Goal: Transaction & Acquisition: Purchase product/service

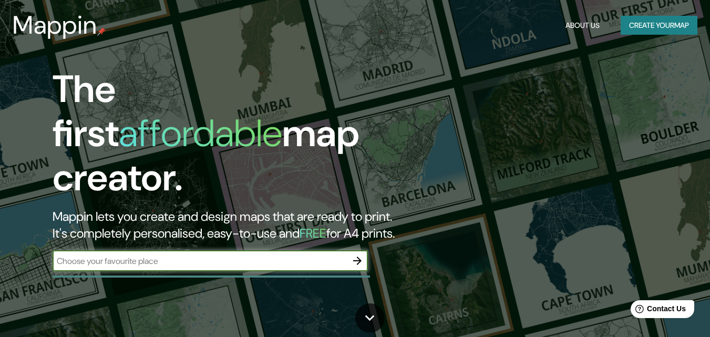
click at [269, 255] on input "text" at bounding box center [200, 261] width 294 height 12
type input "p"
type input "Es molinar, [GEOGRAPHIC_DATA]"
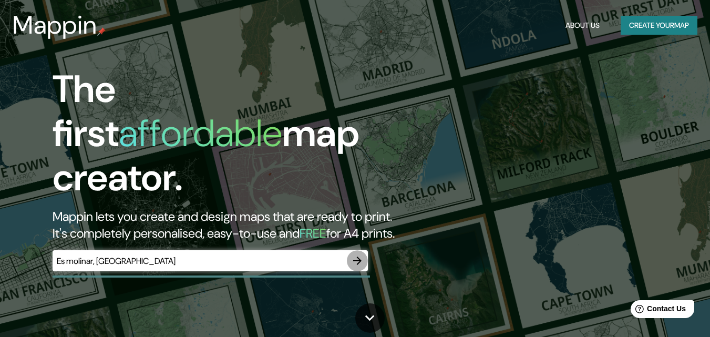
click at [357, 254] on icon "button" at bounding box center [357, 260] width 13 height 13
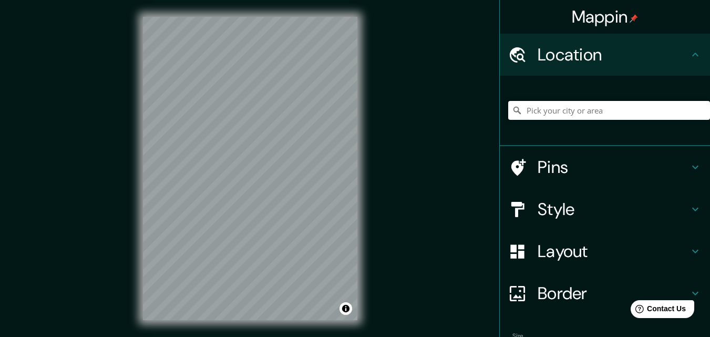
click at [566, 111] on input "Pick your city or area" at bounding box center [609, 110] width 202 height 19
drag, startPoint x: 684, startPoint y: 109, endPoint x: 656, endPoint y: 117, distance: 29.4
click at [639, 114] on input "Carrer [GEOGRAPHIC_DATA], 08320 [GEOGRAPHIC_DATA], [GEOGRAPHIC_DATA], [GEOGRAPH…" at bounding box center [609, 110] width 202 height 19
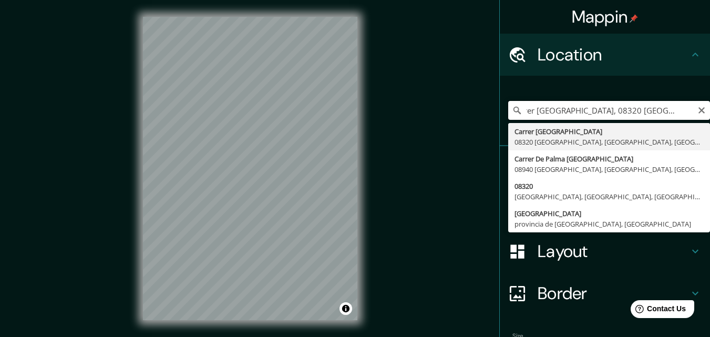
scroll to position [0, 88]
drag, startPoint x: 634, startPoint y: 108, endPoint x: 711, endPoint y: 116, distance: 78.2
click at [709, 116] on html "Mappin Location [GEOGRAPHIC_DATA], 08320 [GEOGRAPHIC_DATA] de [GEOGRAPHIC_DATA]…" at bounding box center [355, 168] width 710 height 337
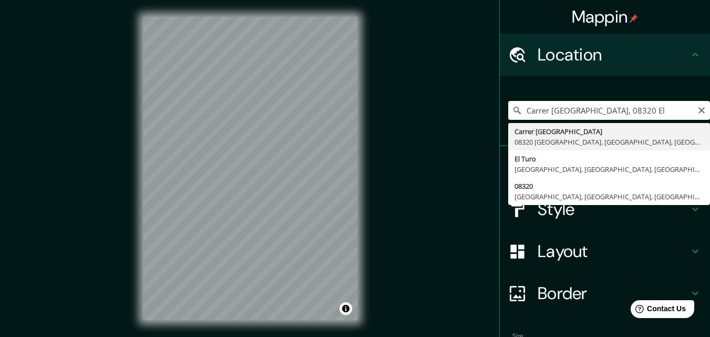
drag, startPoint x: 660, startPoint y: 116, endPoint x: 613, endPoint y: 112, distance: 46.9
click at [613, 112] on input "Carrer [GEOGRAPHIC_DATA], 08320 El" at bounding box center [609, 110] width 202 height 19
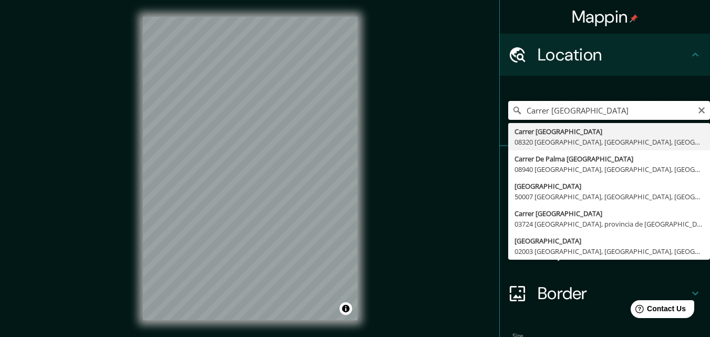
drag, startPoint x: 543, startPoint y: 111, endPoint x: 509, endPoint y: 113, distance: 34.2
click at [509, 113] on div "Carrer [GEOGRAPHIC_DATA] Carrer [GEOGRAPHIC_DATA] [GEOGRAPHIC_DATA], [GEOGRAPHI…" at bounding box center [609, 110] width 202 height 19
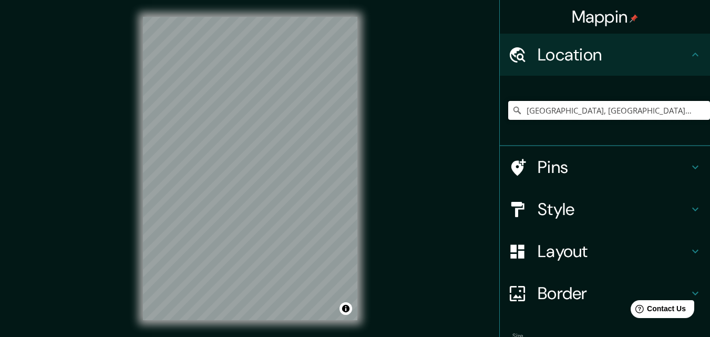
type input "[GEOGRAPHIC_DATA], [GEOGRAPHIC_DATA], [GEOGRAPHIC_DATA]"
click at [560, 205] on h4 "Style" at bounding box center [613, 209] width 151 height 21
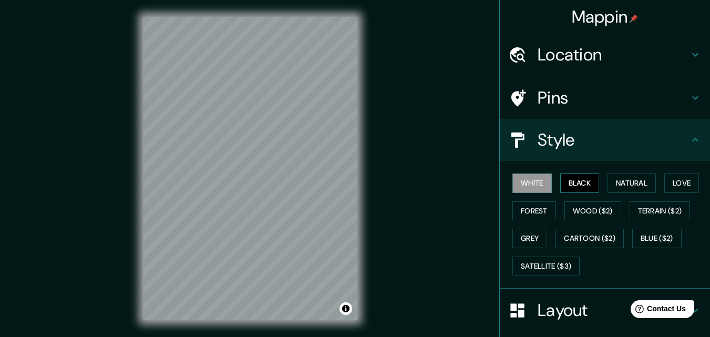
click at [563, 178] on button "Black" at bounding box center [579, 182] width 39 height 19
click at [618, 181] on button "Natural" at bounding box center [631, 182] width 48 height 19
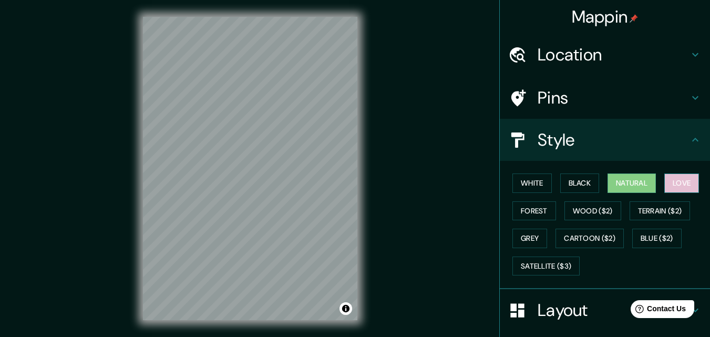
click at [677, 183] on button "Love" at bounding box center [681, 182] width 35 height 19
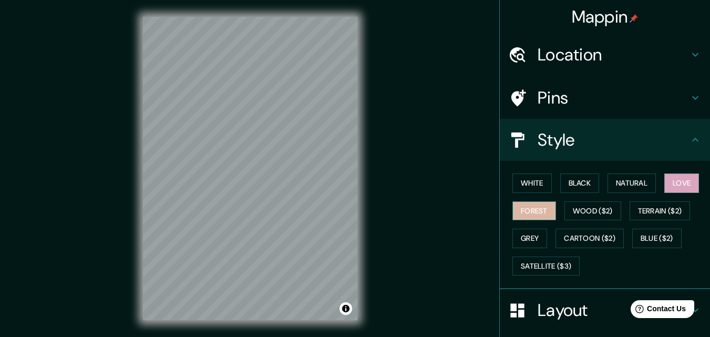
click at [536, 207] on button "Forest" at bounding box center [534, 210] width 44 height 19
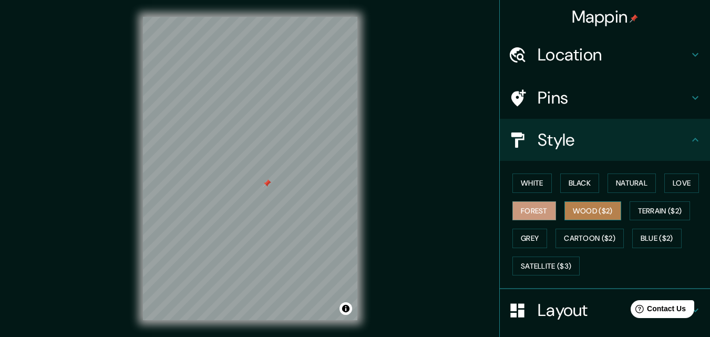
click at [585, 212] on button "Wood ($2)" at bounding box center [592, 210] width 57 height 19
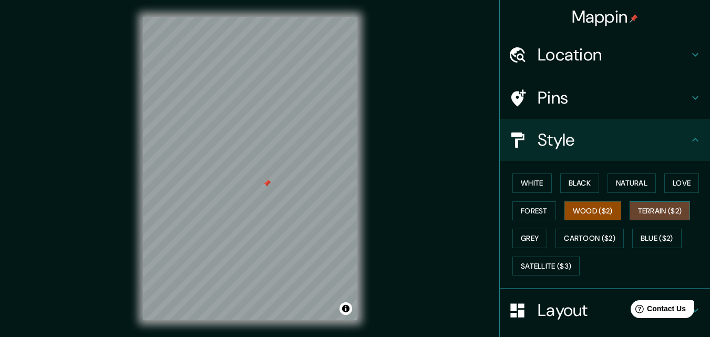
click at [634, 208] on button "Terrain ($2)" at bounding box center [659, 210] width 61 height 19
click at [514, 238] on button "Grey" at bounding box center [529, 238] width 35 height 19
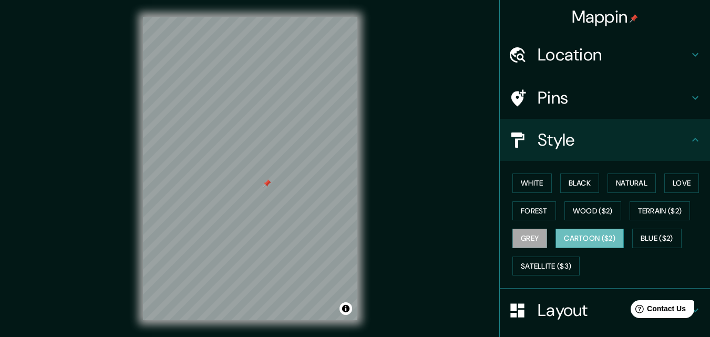
click at [571, 234] on button "Cartoon ($2)" at bounding box center [589, 238] width 68 height 19
click at [664, 237] on button "Blue ($2)" at bounding box center [656, 238] width 49 height 19
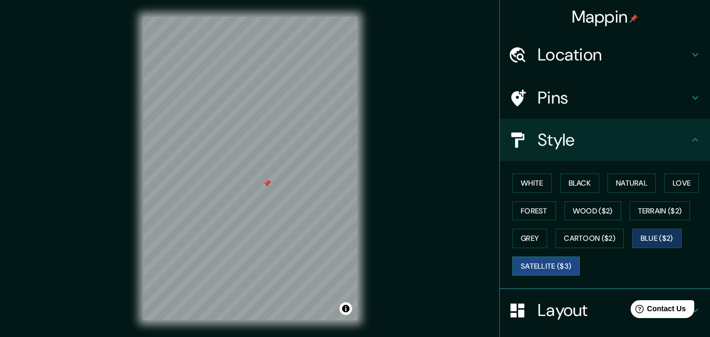
click at [560, 263] on button "Satellite ($3)" at bounding box center [545, 265] width 67 height 19
click at [522, 235] on button "Grey" at bounding box center [529, 238] width 35 height 19
click at [541, 260] on button "Satellite ($3)" at bounding box center [545, 265] width 67 height 19
click at [534, 241] on button "Grey" at bounding box center [529, 238] width 35 height 19
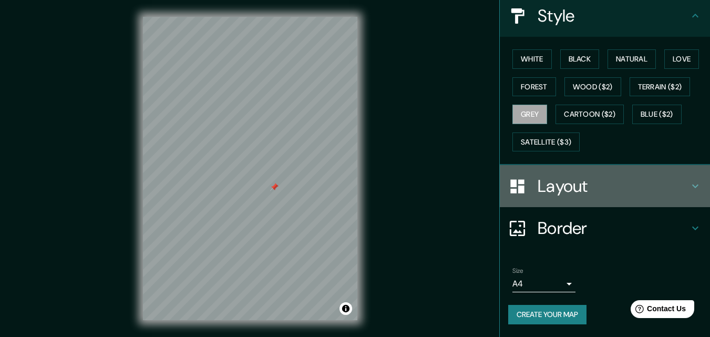
click at [581, 189] on h4 "Layout" at bounding box center [613, 186] width 151 height 21
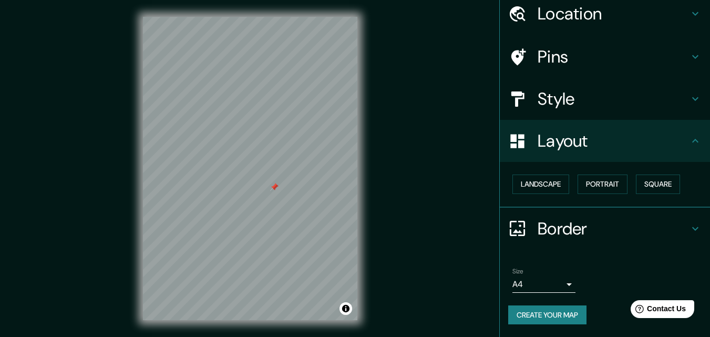
scroll to position [41, 0]
click at [550, 179] on button "Landscape" at bounding box center [540, 183] width 57 height 19
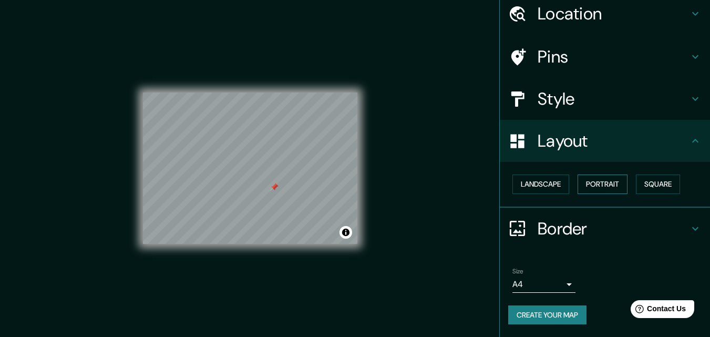
click at [588, 182] on button "Portrait" at bounding box center [602, 183] width 50 height 19
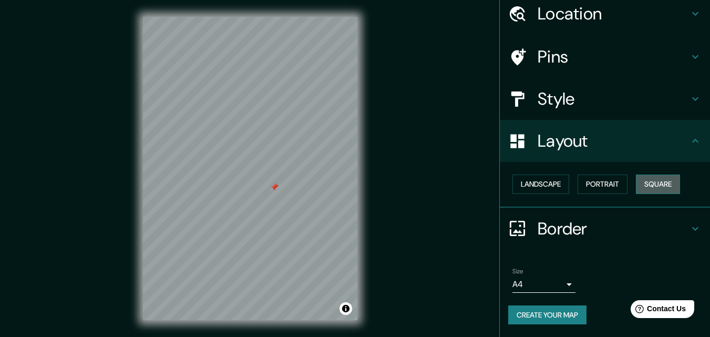
click at [658, 190] on button "Square" at bounding box center [658, 183] width 44 height 19
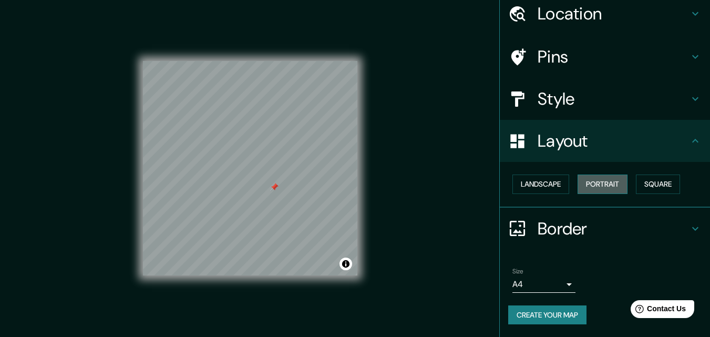
click at [605, 190] on button "Portrait" at bounding box center [602, 183] width 50 height 19
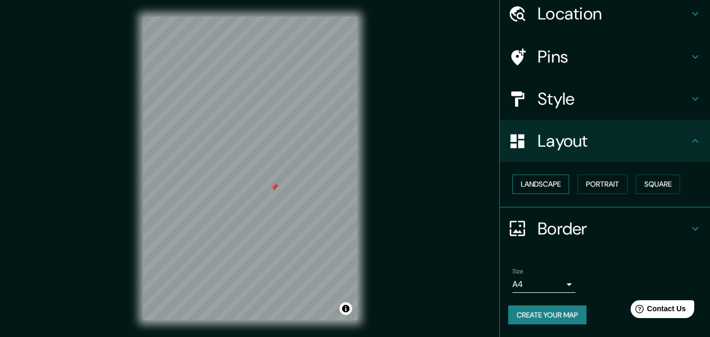
click at [535, 187] on button "Landscape" at bounding box center [540, 183] width 57 height 19
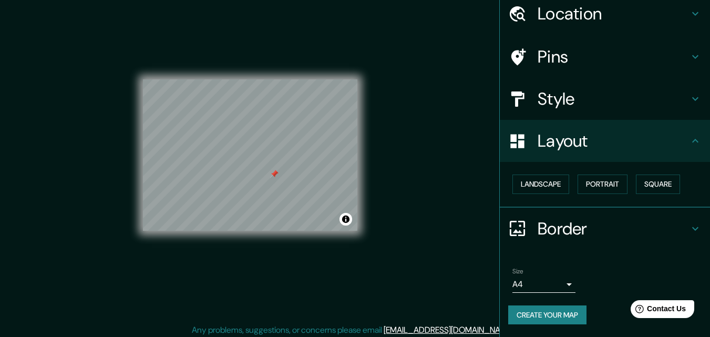
scroll to position [17, 0]
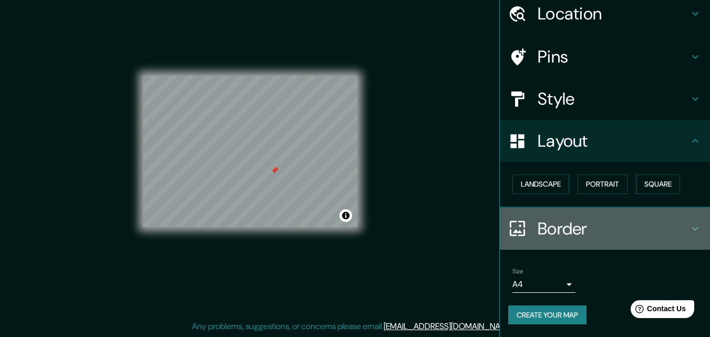
click at [545, 231] on h4 "Border" at bounding box center [613, 228] width 151 height 21
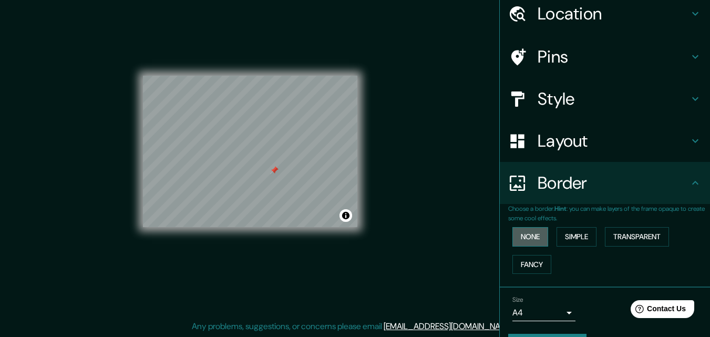
click at [521, 241] on button "None" at bounding box center [530, 236] width 36 height 19
click at [581, 242] on button "Simple" at bounding box center [576, 236] width 40 height 19
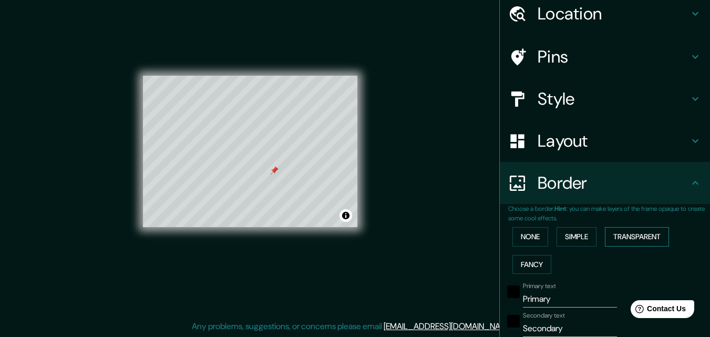
click at [629, 235] on button "Transparent" at bounding box center [637, 236] width 64 height 19
click at [523, 253] on div "None Simple Transparent Fancy" at bounding box center [609, 250] width 202 height 55
click at [533, 261] on button "Fancy" at bounding box center [531, 264] width 39 height 19
click at [523, 238] on button "None" at bounding box center [530, 236] width 36 height 19
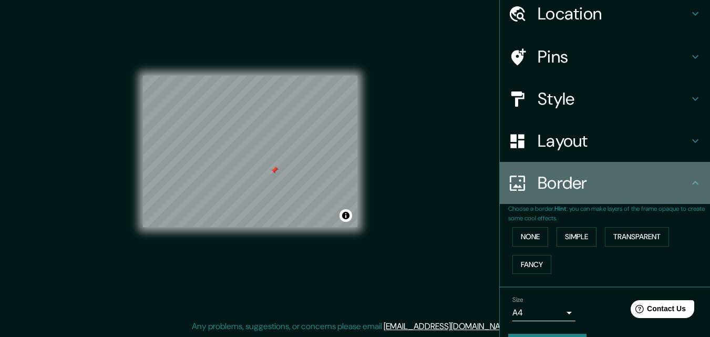
click at [579, 180] on h4 "Border" at bounding box center [613, 182] width 151 height 21
click at [695, 180] on div "Border" at bounding box center [605, 183] width 210 height 42
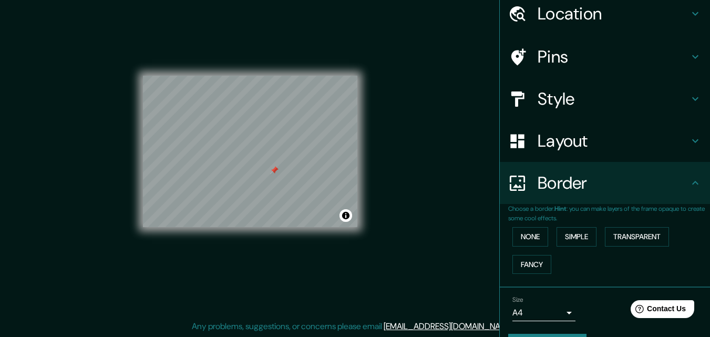
scroll to position [70, 0]
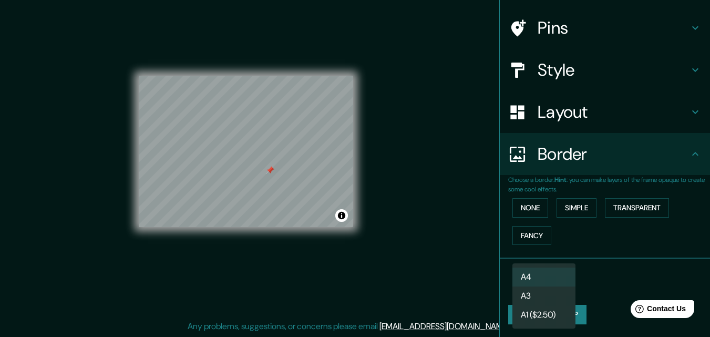
click at [552, 281] on body "Mappin Location [GEOGRAPHIC_DATA], [GEOGRAPHIC_DATA], [GEOGRAPHIC_DATA] Pins St…" at bounding box center [355, 151] width 710 height 337
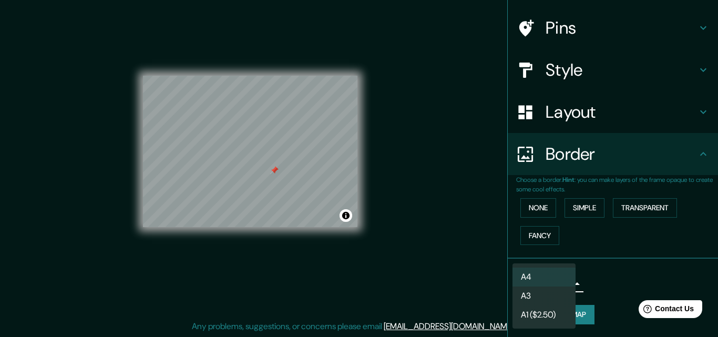
click at [588, 277] on div at bounding box center [359, 168] width 718 height 337
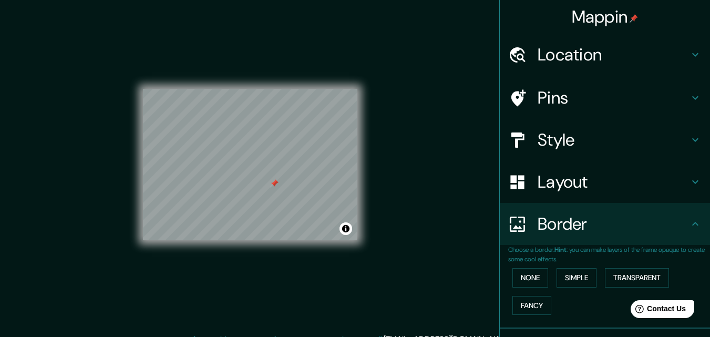
scroll to position [0, 0]
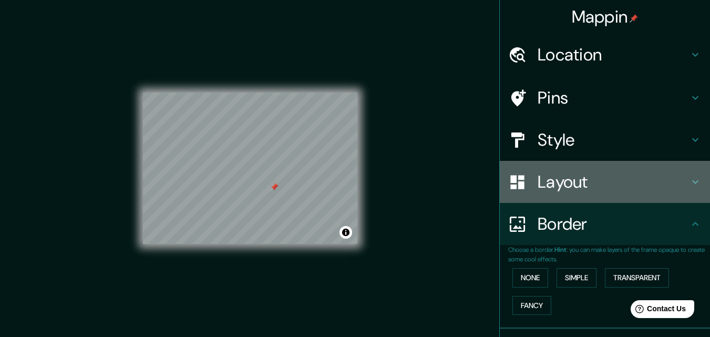
click at [574, 180] on h4 "Layout" at bounding box center [613, 181] width 151 height 21
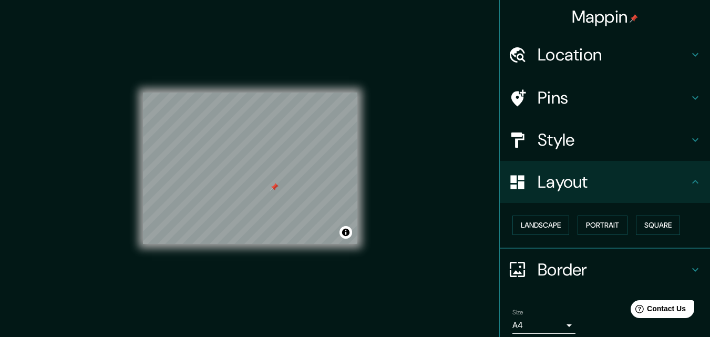
click at [574, 180] on h4 "Layout" at bounding box center [613, 181] width 151 height 21
click at [572, 142] on h4 "Style" at bounding box center [613, 139] width 151 height 21
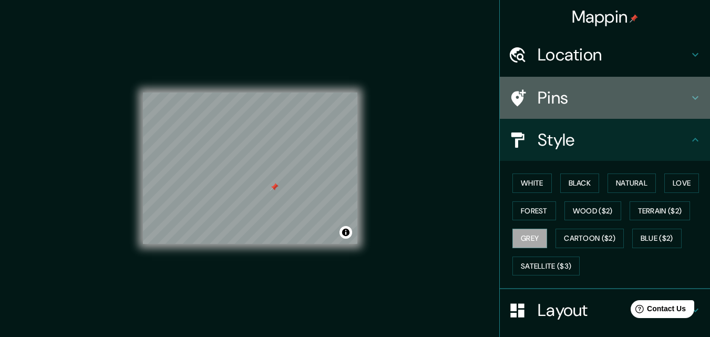
click at [569, 108] on h4 "Pins" at bounding box center [613, 97] width 151 height 21
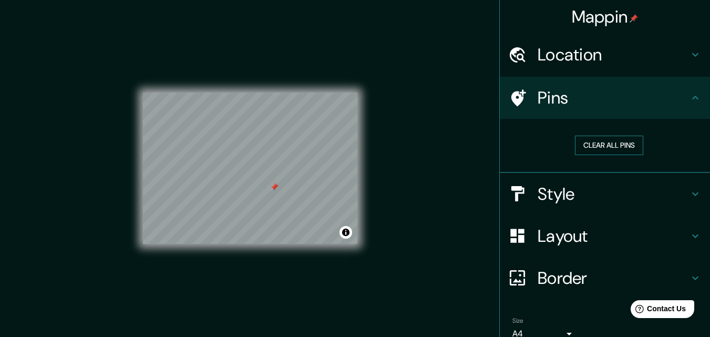
click at [593, 141] on button "Clear all pins" at bounding box center [609, 145] width 68 height 19
click at [616, 142] on button "Clear all pins" at bounding box center [609, 145] width 68 height 19
click at [429, 187] on div "Mappin Location [GEOGRAPHIC_DATA], [GEOGRAPHIC_DATA], [GEOGRAPHIC_DATA] Pins Cl…" at bounding box center [355, 177] width 710 height 354
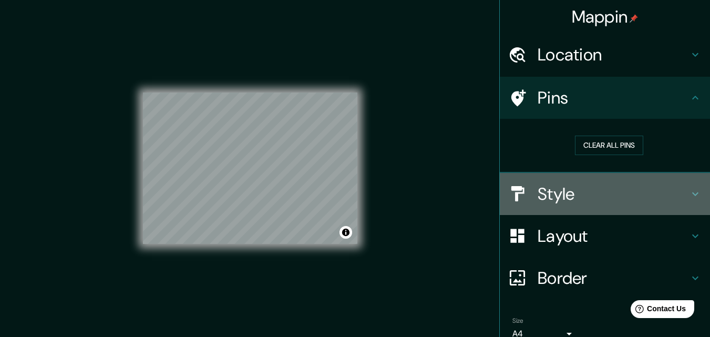
click at [556, 196] on h4 "Style" at bounding box center [613, 193] width 151 height 21
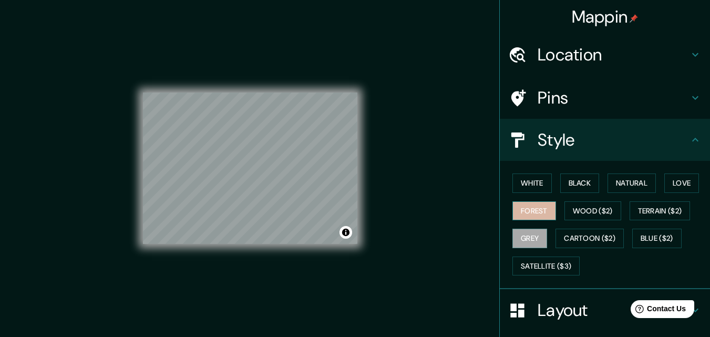
click at [520, 206] on button "Forest" at bounding box center [534, 210] width 44 height 19
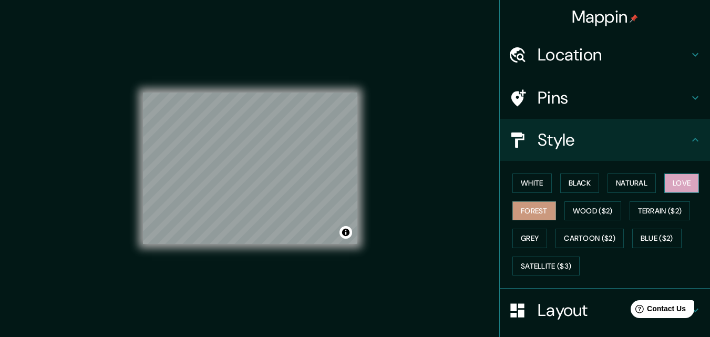
click at [667, 184] on button "Love" at bounding box center [681, 182] width 35 height 19
click at [635, 188] on button "Natural" at bounding box center [631, 182] width 48 height 19
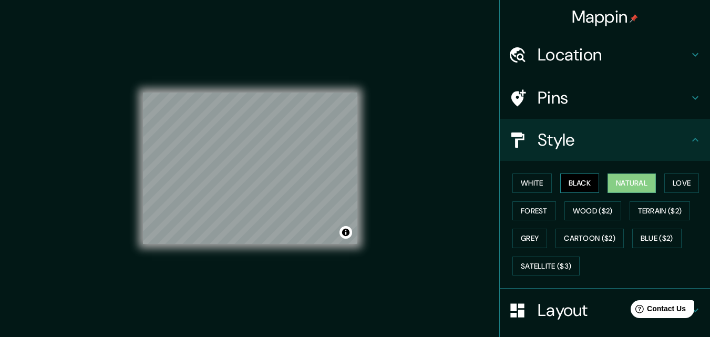
click at [562, 184] on button "Black" at bounding box center [579, 182] width 39 height 19
click at [530, 184] on button "White" at bounding box center [531, 182] width 39 height 19
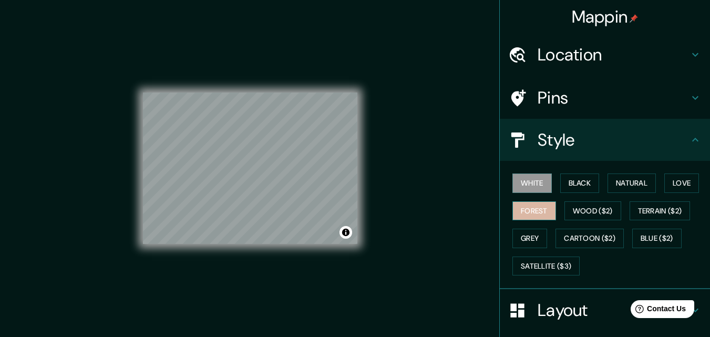
click at [530, 205] on button "Forest" at bounding box center [534, 210] width 44 height 19
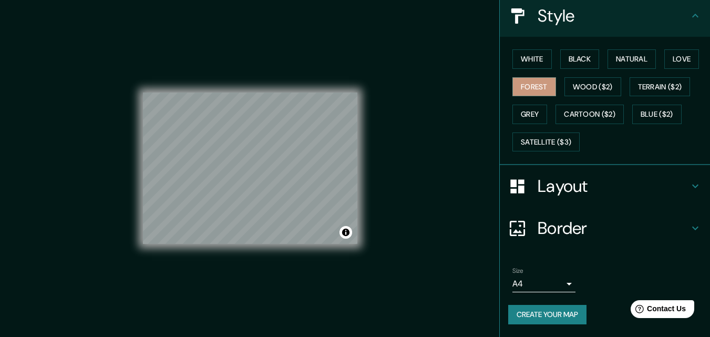
scroll to position [71, 0]
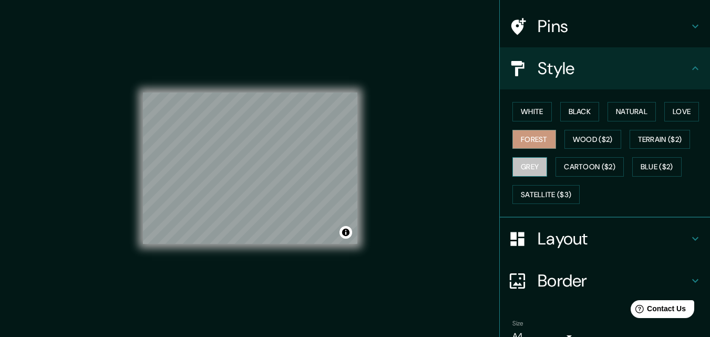
click at [524, 169] on button "Grey" at bounding box center [529, 166] width 35 height 19
click at [530, 131] on button "Forest" at bounding box center [534, 139] width 44 height 19
click at [528, 168] on button "Grey" at bounding box center [529, 166] width 35 height 19
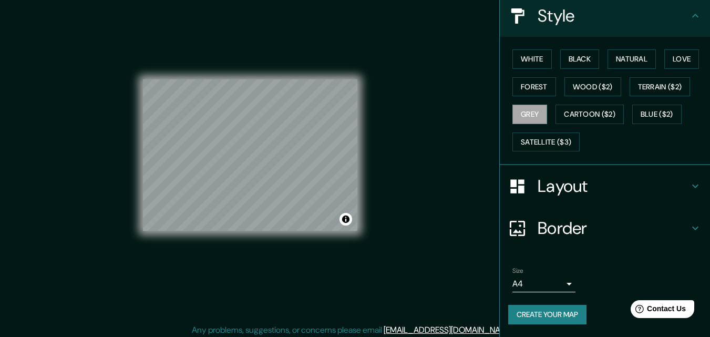
scroll to position [17, 0]
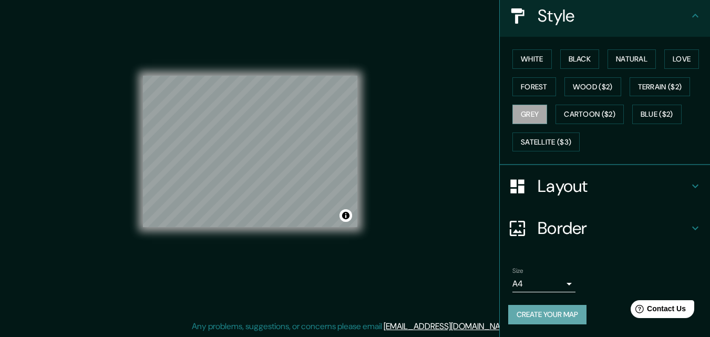
click at [530, 313] on button "Create your map" at bounding box center [547, 314] width 78 height 19
click at [532, 315] on button "Create your map" at bounding box center [547, 314] width 78 height 19
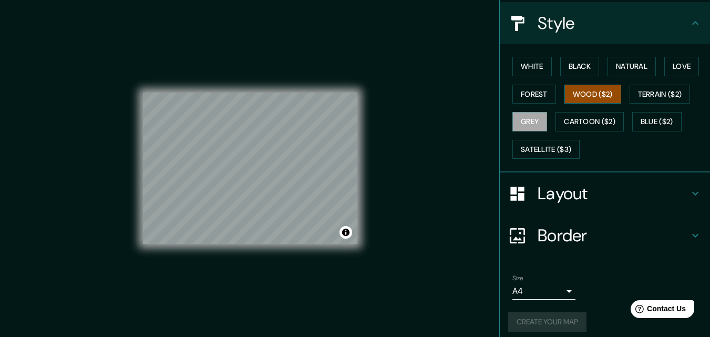
scroll to position [124, 0]
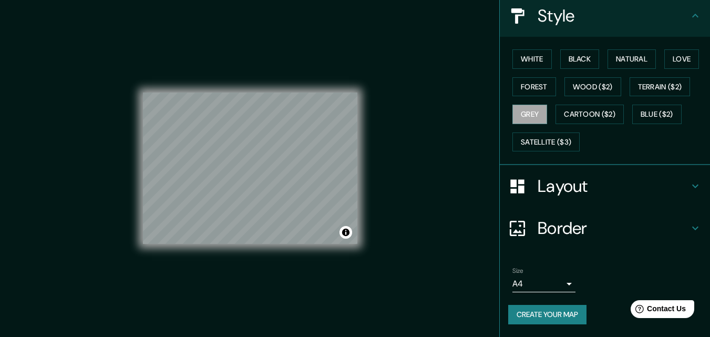
drag, startPoint x: 528, startPoint y: 287, endPoint x: 587, endPoint y: 282, distance: 59.6
click at [587, 282] on div "Size A4 single" at bounding box center [604, 280] width 193 height 34
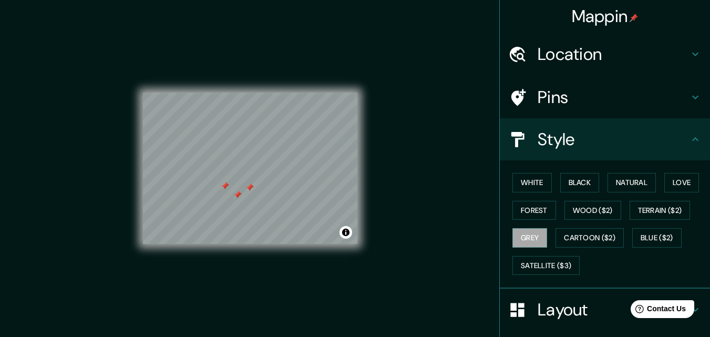
scroll to position [0, 0]
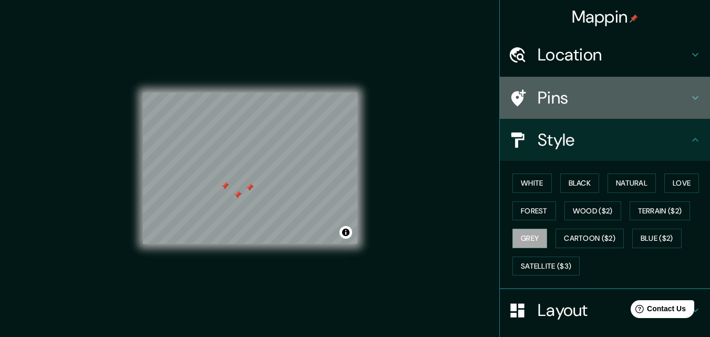
click at [561, 98] on h4 "Pins" at bounding box center [613, 97] width 151 height 21
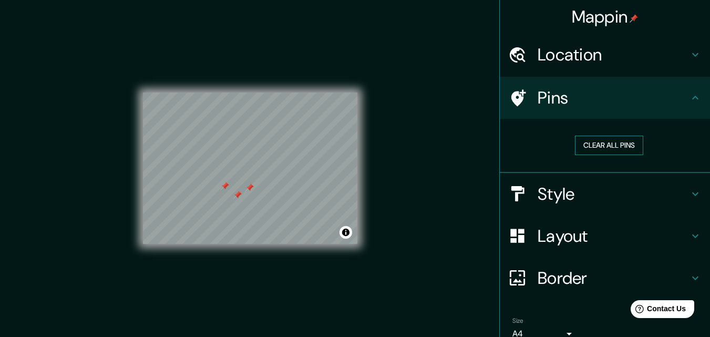
click at [600, 150] on button "Clear all pins" at bounding box center [609, 145] width 68 height 19
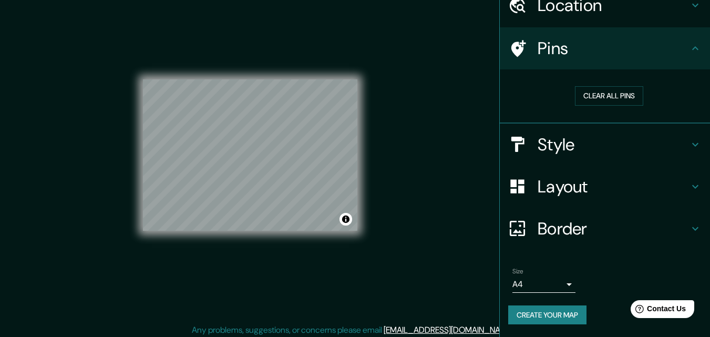
scroll to position [17, 0]
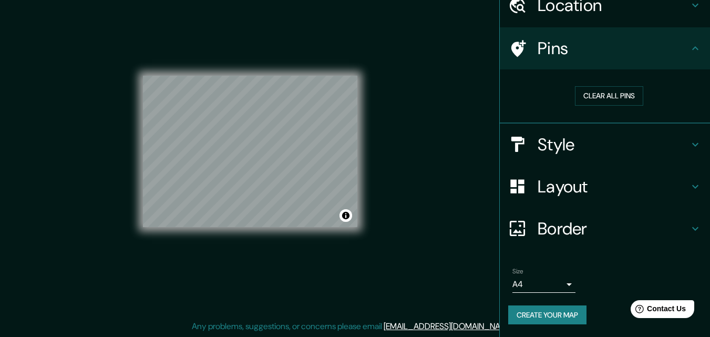
click at [551, 312] on button "Create your map" at bounding box center [547, 314] width 78 height 19
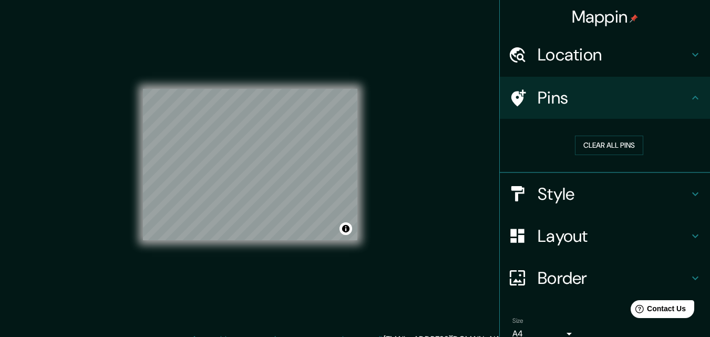
scroll to position [0, 0]
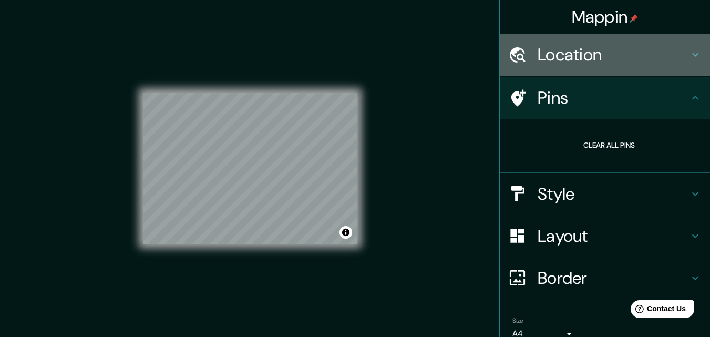
click at [588, 43] on div "Location" at bounding box center [605, 55] width 210 height 42
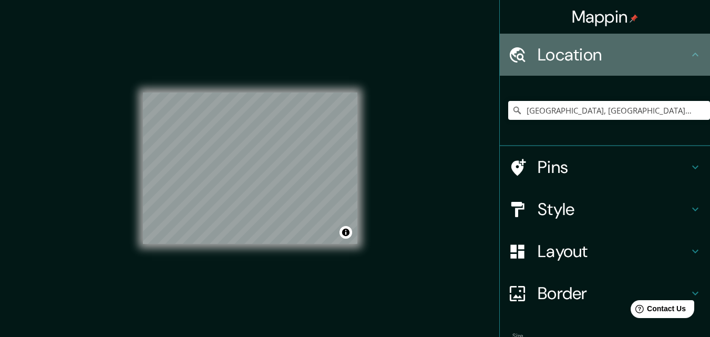
click at [588, 43] on div "Location" at bounding box center [605, 55] width 210 height 42
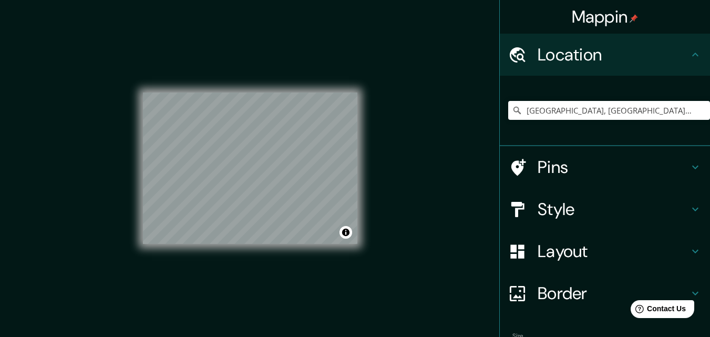
click at [600, 13] on h4 "Mappin" at bounding box center [605, 16] width 67 height 21
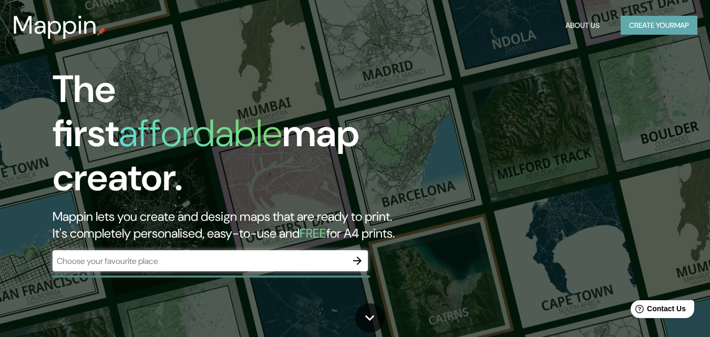
click at [643, 25] on button "Create your map" at bounding box center [659, 25] width 77 height 19
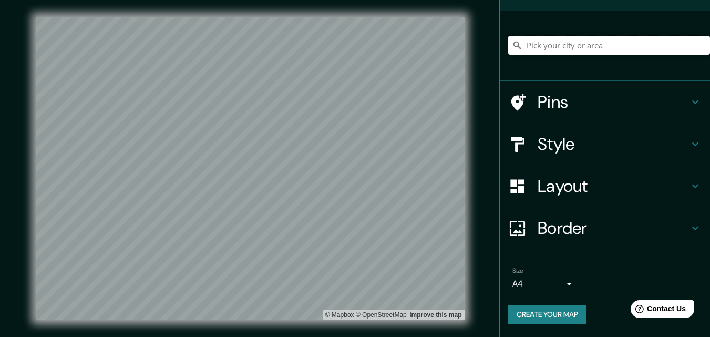
click at [572, 39] on input "Pick your city or area" at bounding box center [609, 45] width 202 height 19
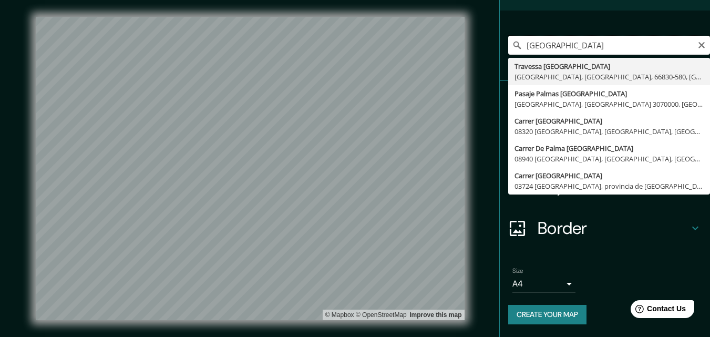
click at [610, 40] on input "[GEOGRAPHIC_DATA]" at bounding box center [609, 45] width 202 height 19
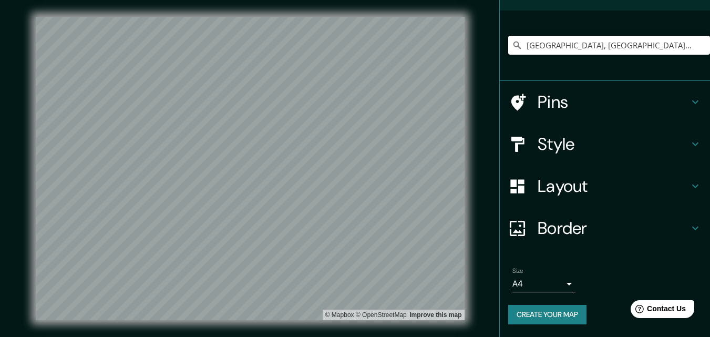
click at [668, 46] on input "[GEOGRAPHIC_DATA], [GEOGRAPHIC_DATA], [GEOGRAPHIC_DATA], 66830-580, [GEOGRAPHIC…" at bounding box center [609, 45] width 202 height 19
click at [436, 49] on div "Mappin Location [GEOGRAPHIC_DATA] [GEOGRAPHIC_DATA], [GEOGRAPHIC_DATA], [GEOGRA…" at bounding box center [355, 177] width 710 height 354
type input "- [GEOGRAPHIC_DATA], 66830-580, [GEOGRAPHIC_DATA]"
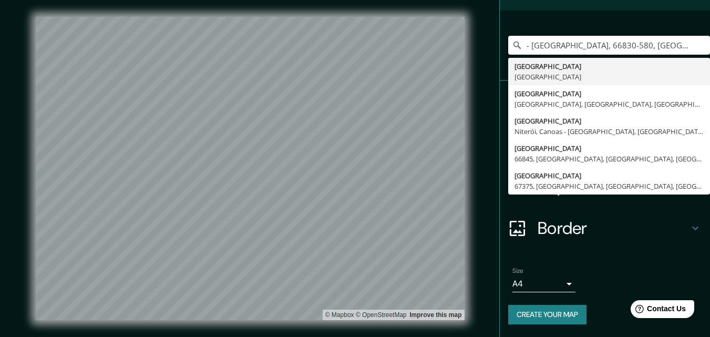
drag, startPoint x: 615, startPoint y: 43, endPoint x: 475, endPoint y: 45, distance: 140.3
click at [475, 45] on div "Mappin Location - [GEOGRAPHIC_DATA], 66830-580, [GEOGRAPHIC_DATA] [GEOGRAPHIC_D…" at bounding box center [355, 177] width 710 height 354
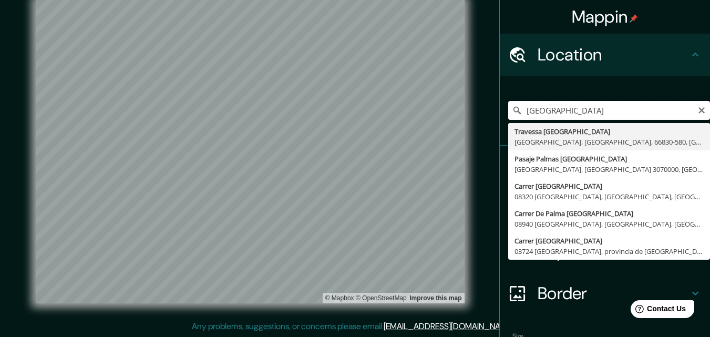
click at [526, 109] on input "[GEOGRAPHIC_DATA]" at bounding box center [609, 110] width 202 height 19
click at [533, 110] on input "[GEOGRAPHIC_DATA]" at bounding box center [609, 110] width 202 height 19
click at [574, 112] on input "[GEOGRAPHIC_DATA]" at bounding box center [609, 110] width 202 height 19
click at [591, 112] on input "[GEOGRAPHIC_DATA]" at bounding box center [609, 110] width 202 height 19
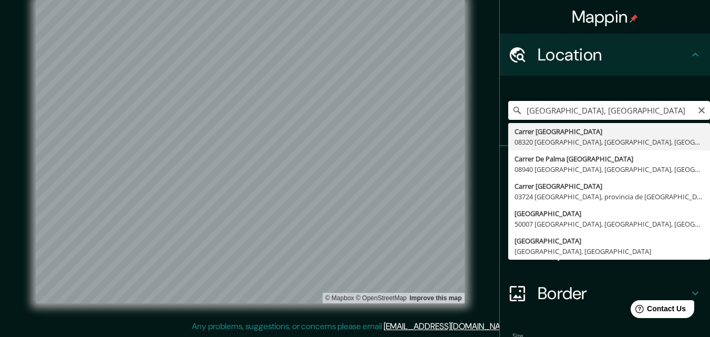
click at [626, 116] on input "[GEOGRAPHIC_DATA], [GEOGRAPHIC_DATA]" at bounding box center [609, 110] width 202 height 19
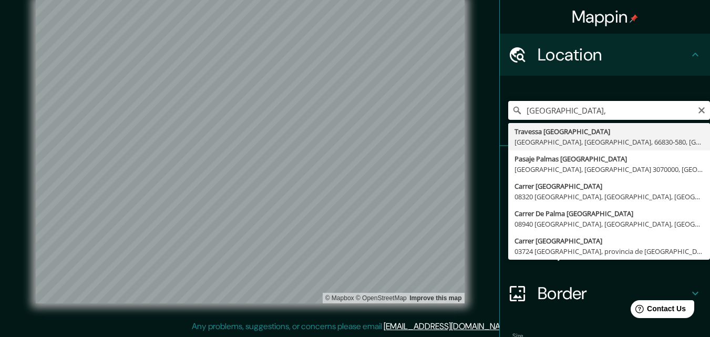
drag, startPoint x: 551, startPoint y: 110, endPoint x: 504, endPoint y: 111, distance: 46.3
click at [508, 111] on div "[GEOGRAPHIC_DATA], Travessa [GEOGRAPHIC_DATA] [GEOGRAPHIC_DATA], [GEOGRAPHIC_DA…" at bounding box center [609, 110] width 202 height 19
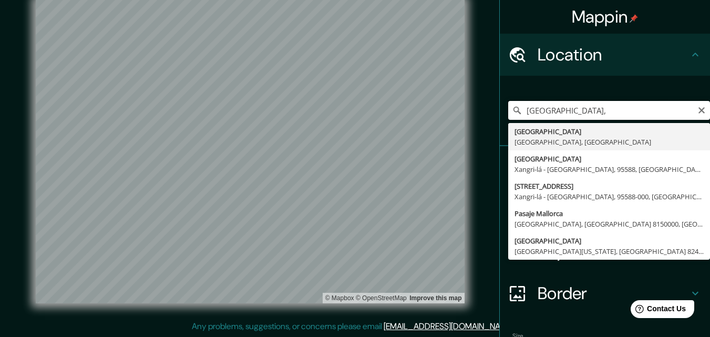
click at [560, 112] on input "[GEOGRAPHIC_DATA]," at bounding box center [609, 110] width 202 height 19
type input "[GEOGRAPHIC_DATA], [GEOGRAPHIC_DATA], [GEOGRAPHIC_DATA]"
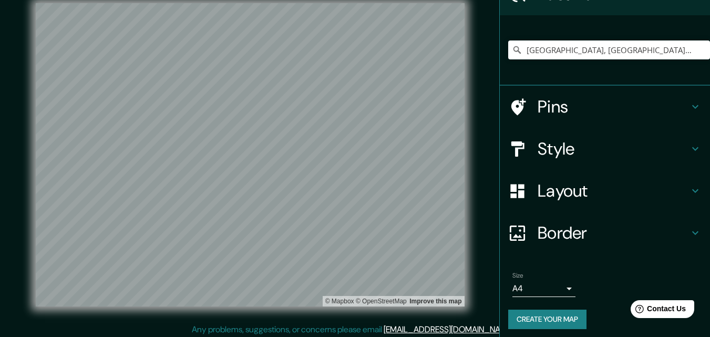
scroll to position [65, 0]
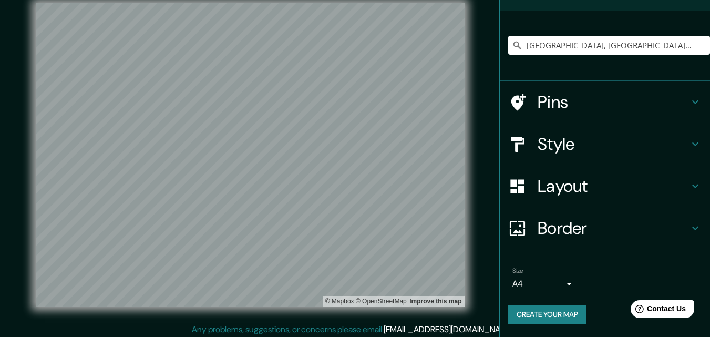
click at [550, 312] on button "Create your map" at bounding box center [547, 314] width 78 height 19
click at [550, 312] on div "Create your map" at bounding box center [604, 314] width 193 height 19
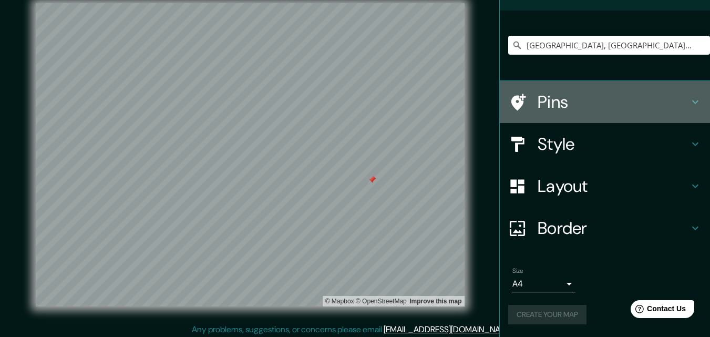
click at [562, 108] on h4 "Pins" at bounding box center [613, 101] width 151 height 21
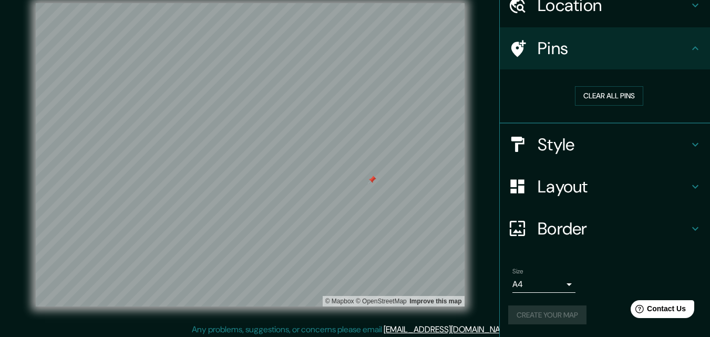
scroll to position [49, 0]
click at [591, 96] on button "Clear all pins" at bounding box center [609, 95] width 68 height 19
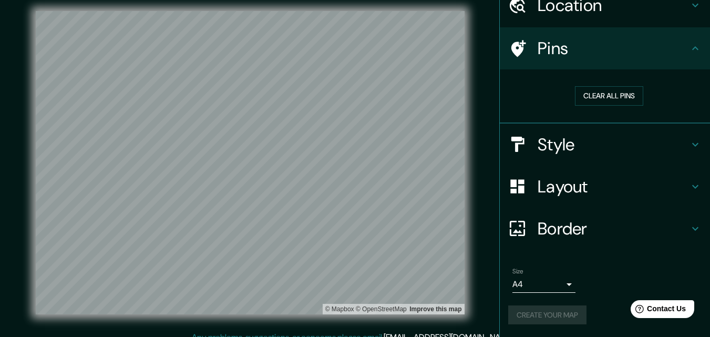
scroll to position [0, 0]
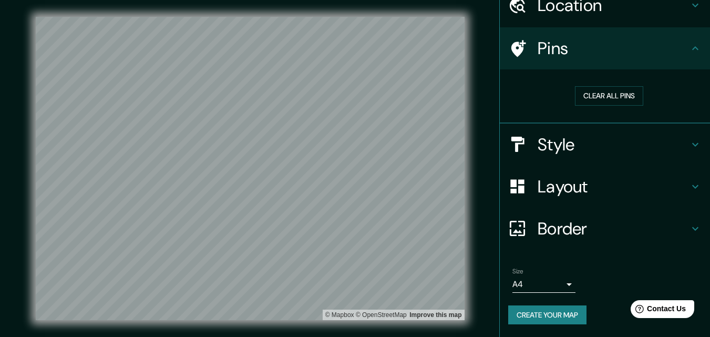
click at [593, 193] on h4 "Layout" at bounding box center [613, 186] width 151 height 21
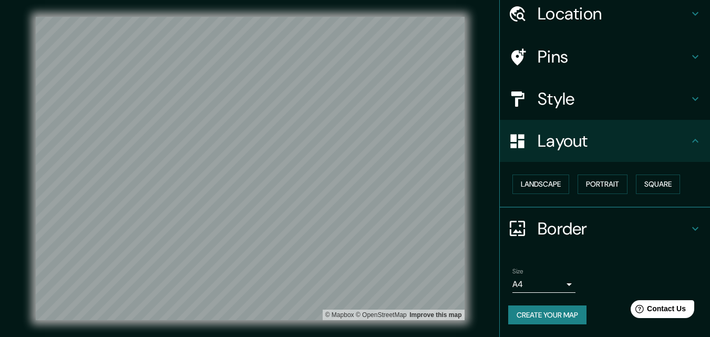
scroll to position [41, 0]
click at [571, 100] on h4 "Style" at bounding box center [613, 98] width 151 height 21
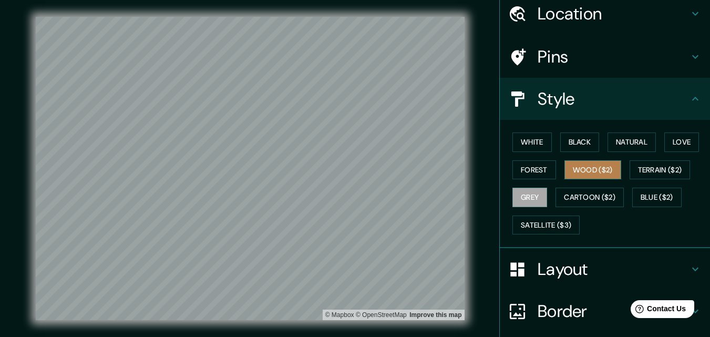
click at [604, 166] on button "Wood ($2)" at bounding box center [592, 169] width 57 height 19
click at [538, 190] on button "Grey" at bounding box center [529, 197] width 35 height 19
click at [589, 171] on button "Wood ($2)" at bounding box center [592, 169] width 57 height 19
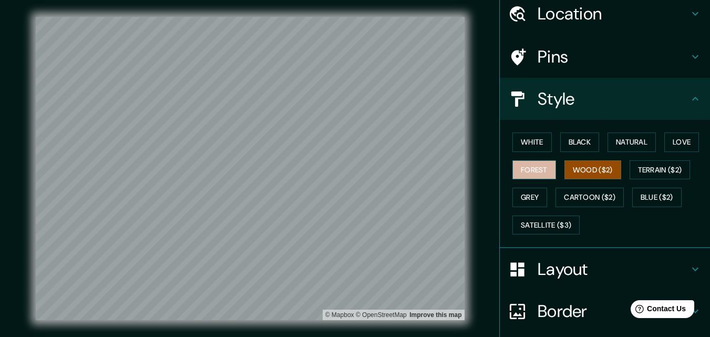
click at [535, 169] on button "Forest" at bounding box center [534, 169] width 44 height 19
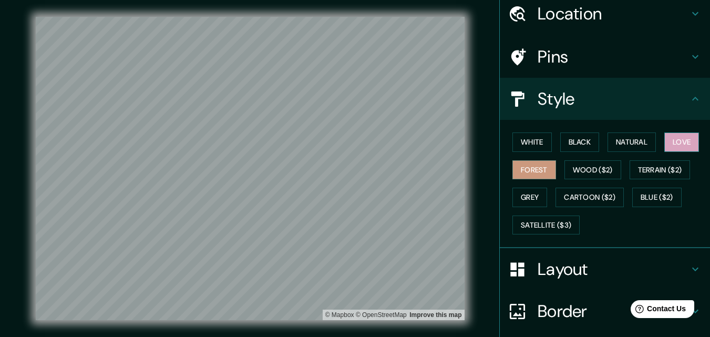
click at [666, 145] on button "Love" at bounding box center [681, 141] width 35 height 19
click at [635, 145] on button "Natural" at bounding box center [631, 141] width 48 height 19
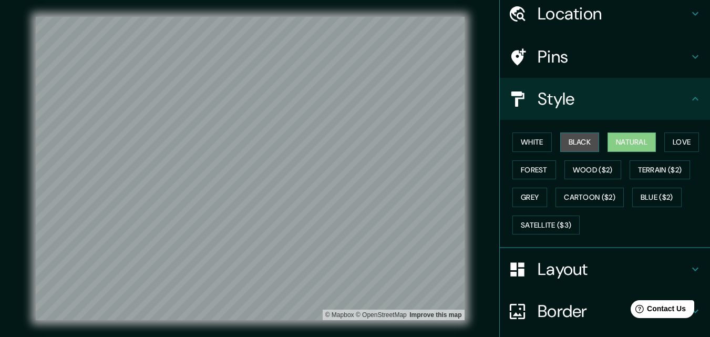
click at [577, 143] on button "Black" at bounding box center [579, 141] width 39 height 19
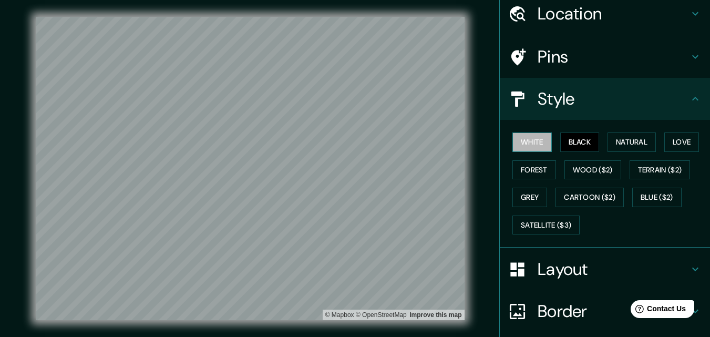
click at [528, 143] on button "White" at bounding box center [531, 141] width 39 height 19
click at [520, 189] on button "Grey" at bounding box center [529, 197] width 35 height 19
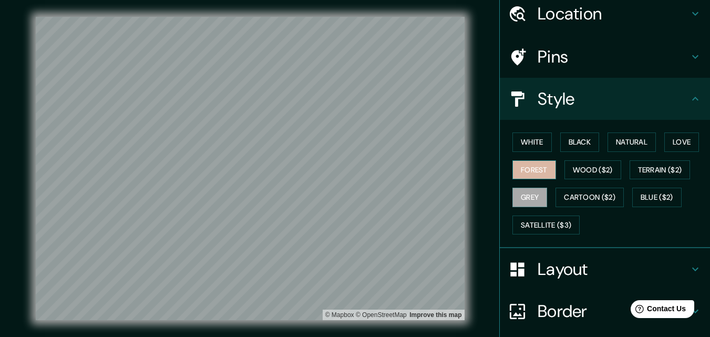
click at [523, 173] on button "Forest" at bounding box center [534, 169] width 44 height 19
click at [675, 144] on button "Love" at bounding box center [681, 141] width 35 height 19
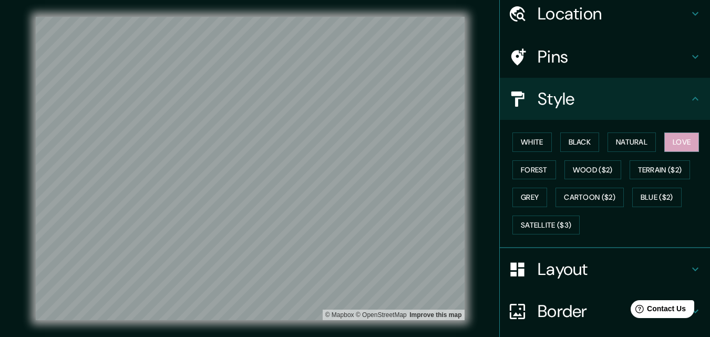
click at [649, 187] on div "White Black Natural Love Forest Wood ($2) Terrain ($2) Grey Cartoon ($2) Blue (…" at bounding box center [609, 183] width 202 height 110
click at [490, 162] on div "Mappin Location [GEOGRAPHIC_DATA], [GEOGRAPHIC_DATA], [GEOGRAPHIC_DATA] Pins St…" at bounding box center [355, 177] width 710 height 354
click at [518, 174] on button "Forest" at bounding box center [534, 169] width 44 height 19
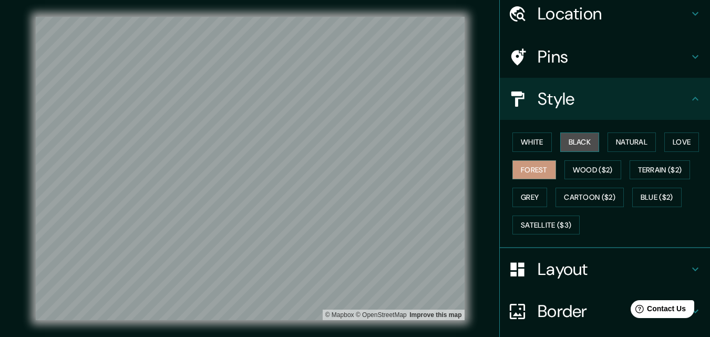
click at [581, 142] on button "Black" at bounding box center [579, 141] width 39 height 19
click at [526, 168] on button "Forest" at bounding box center [534, 169] width 44 height 19
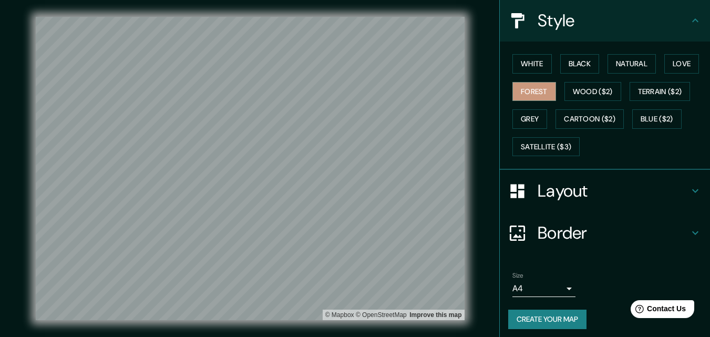
scroll to position [124, 0]
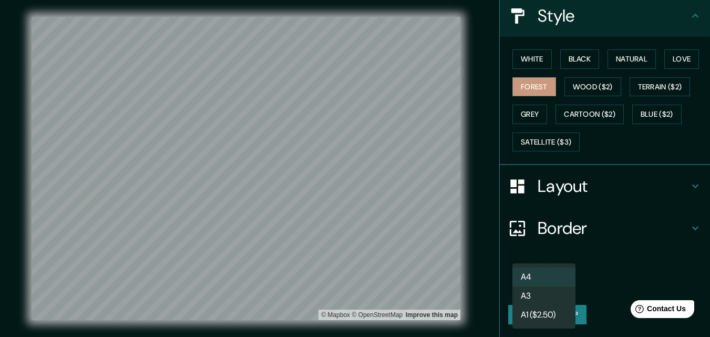
click at [559, 289] on body "Mappin Location [GEOGRAPHIC_DATA], [GEOGRAPHIC_DATA], [GEOGRAPHIC_DATA] Pins St…" at bounding box center [355, 168] width 710 height 337
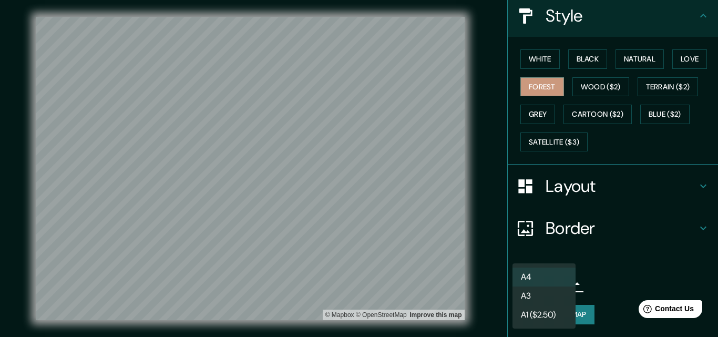
click at [607, 283] on div at bounding box center [359, 168] width 718 height 337
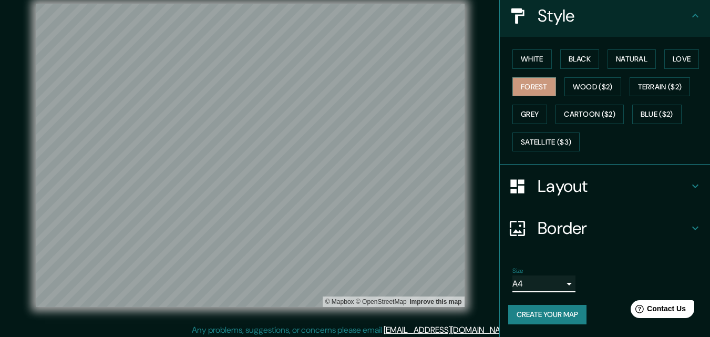
scroll to position [17, 0]
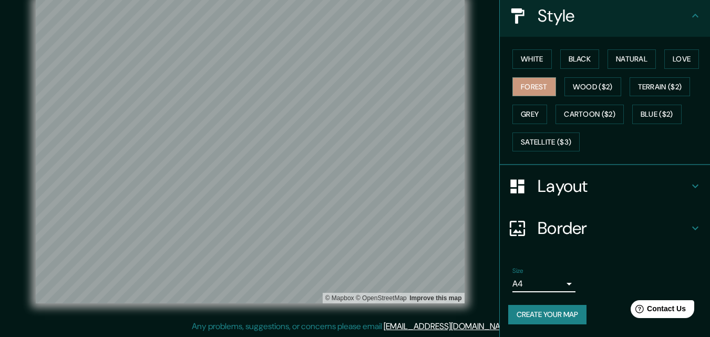
click at [571, 317] on button "Create your map" at bounding box center [547, 314] width 78 height 19
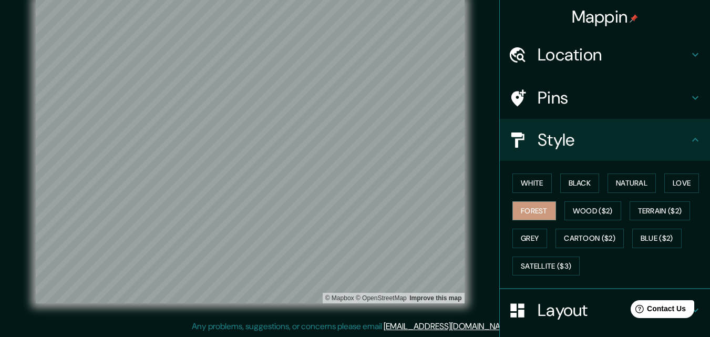
scroll to position [124, 0]
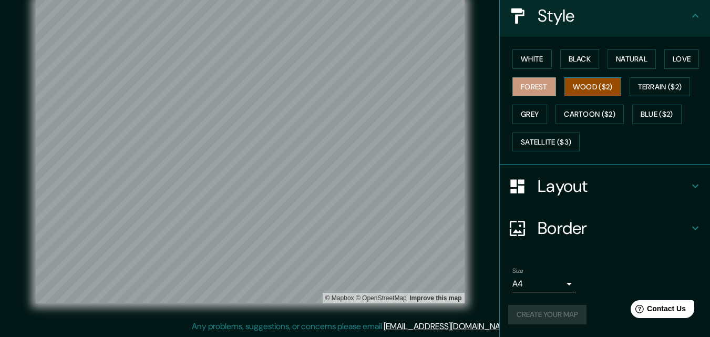
click at [596, 84] on button "Wood ($2)" at bounding box center [592, 86] width 57 height 19
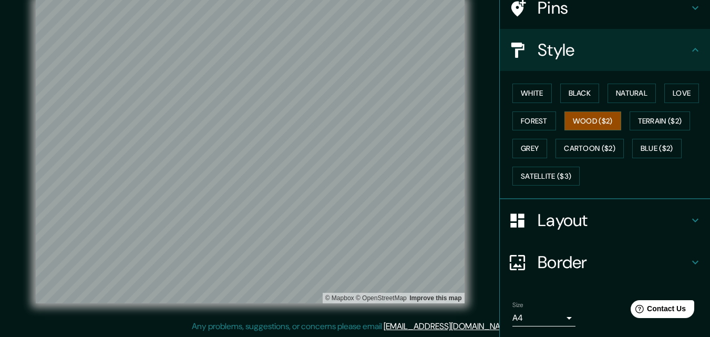
scroll to position [71, 0]
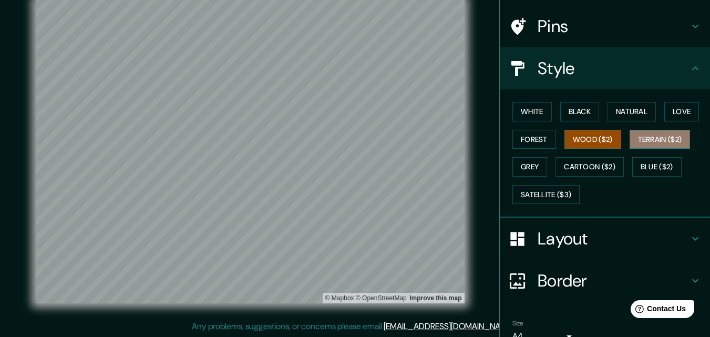
click at [671, 148] on button "Terrain ($2)" at bounding box center [659, 139] width 61 height 19
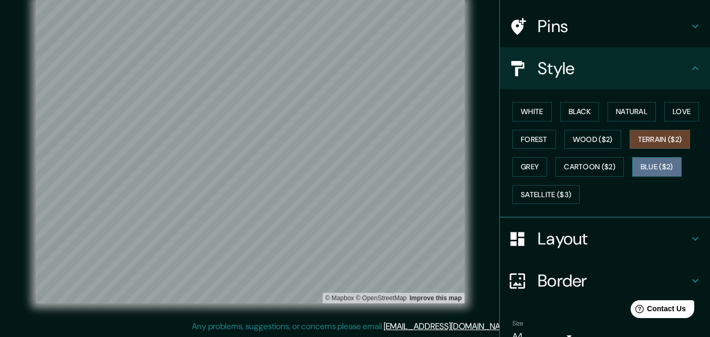
click at [651, 172] on button "Blue ($2)" at bounding box center [656, 166] width 49 height 19
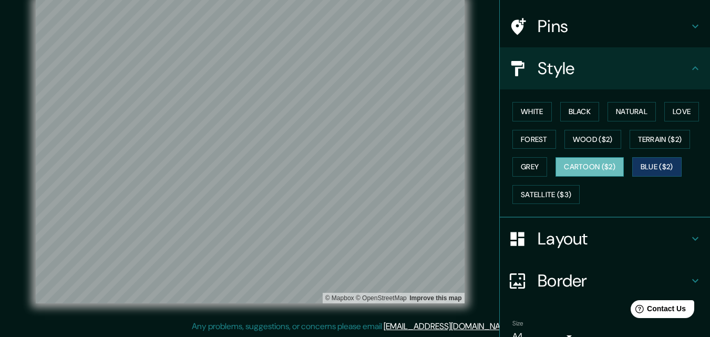
click at [590, 163] on button "Cartoon ($2)" at bounding box center [589, 166] width 68 height 19
click at [528, 197] on button "Satellite ($3)" at bounding box center [545, 194] width 67 height 19
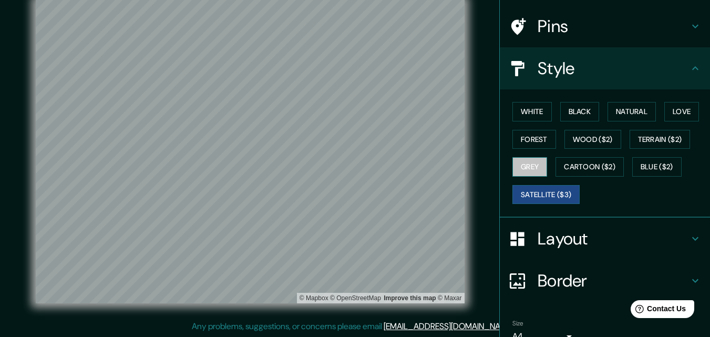
click at [527, 159] on button "Grey" at bounding box center [529, 166] width 35 height 19
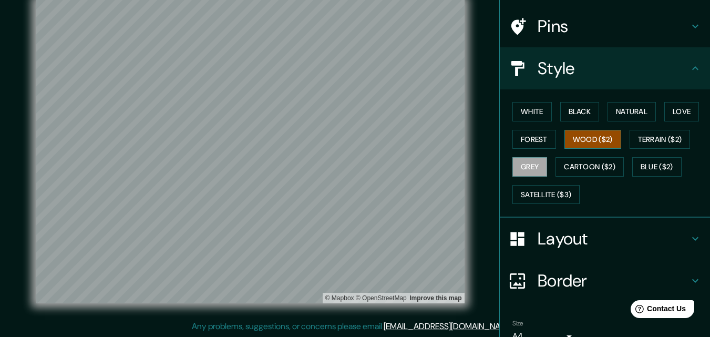
click at [577, 133] on button "Wood ($2)" at bounding box center [592, 139] width 57 height 19
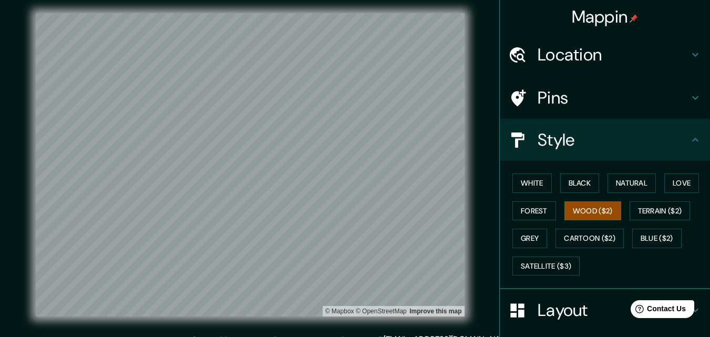
scroll to position [2, 0]
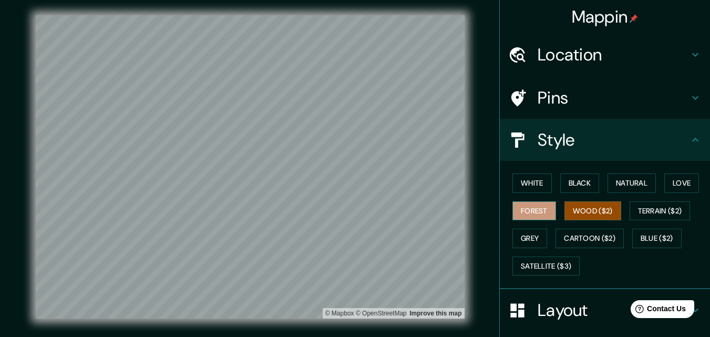
click at [539, 211] on button "Forest" at bounding box center [534, 210] width 44 height 19
click at [522, 232] on button "Grey" at bounding box center [529, 238] width 35 height 19
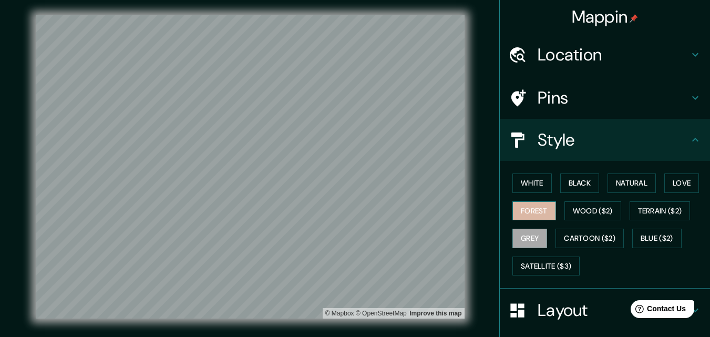
click at [521, 214] on button "Forest" at bounding box center [534, 210] width 44 height 19
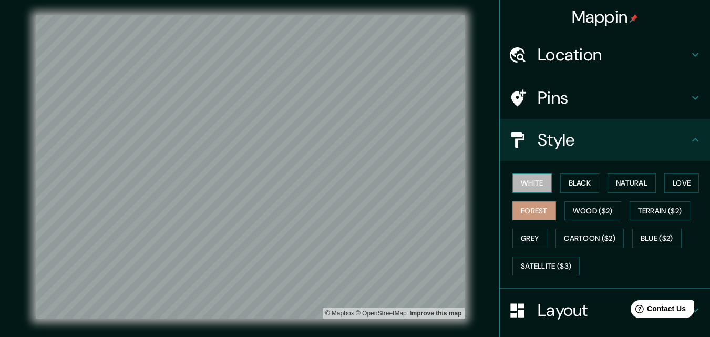
click at [523, 180] on button "White" at bounding box center [531, 182] width 39 height 19
click at [560, 183] on button "Black" at bounding box center [579, 182] width 39 height 19
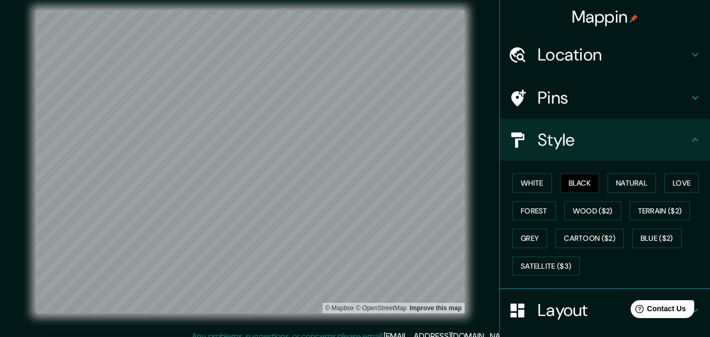
scroll to position [6, 0]
click at [532, 229] on button "Grey" at bounding box center [529, 238] width 35 height 19
click at [579, 106] on h4 "Pins" at bounding box center [613, 97] width 151 height 21
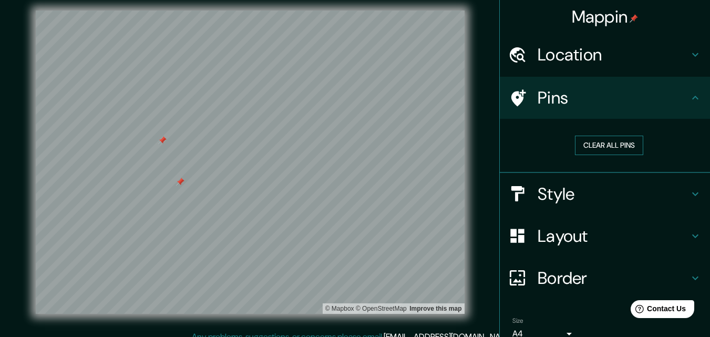
click at [577, 148] on button "Clear all pins" at bounding box center [609, 145] width 68 height 19
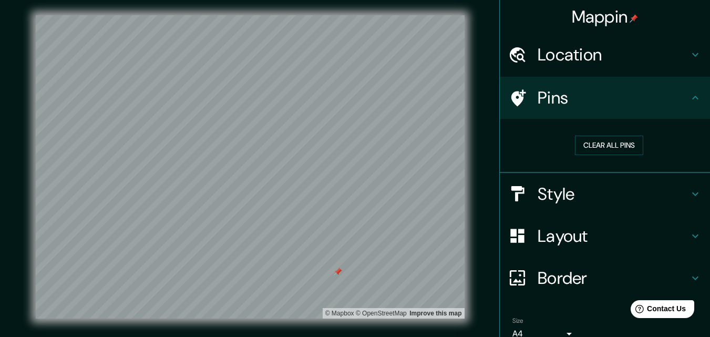
scroll to position [0, 0]
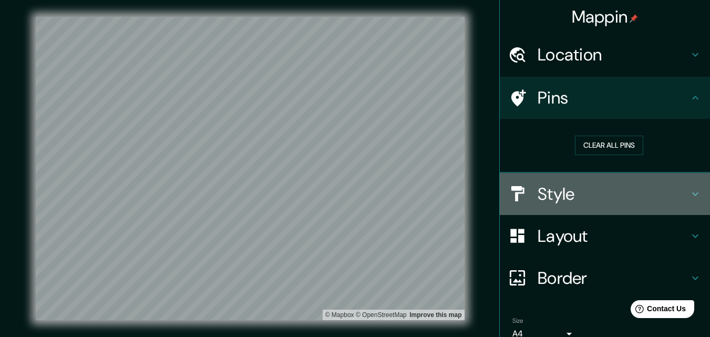
click at [555, 196] on h4 "Style" at bounding box center [613, 193] width 151 height 21
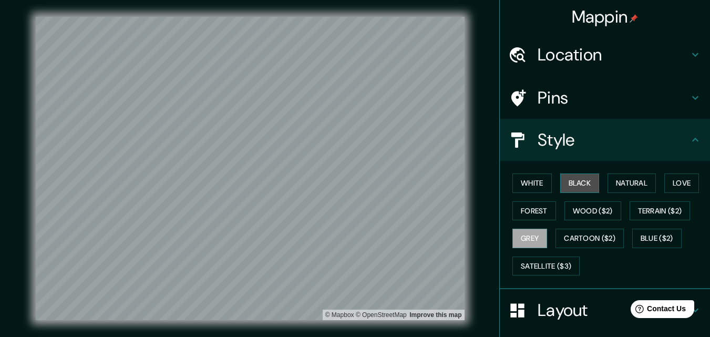
click at [573, 176] on button "Black" at bounding box center [579, 182] width 39 height 19
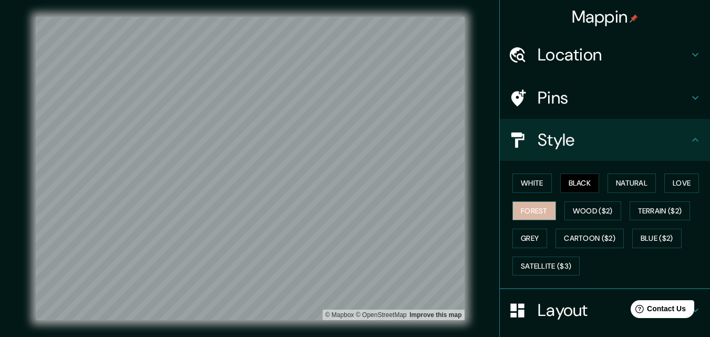
click at [538, 212] on button "Forest" at bounding box center [534, 210] width 44 height 19
click at [525, 240] on button "Grey" at bounding box center [529, 238] width 35 height 19
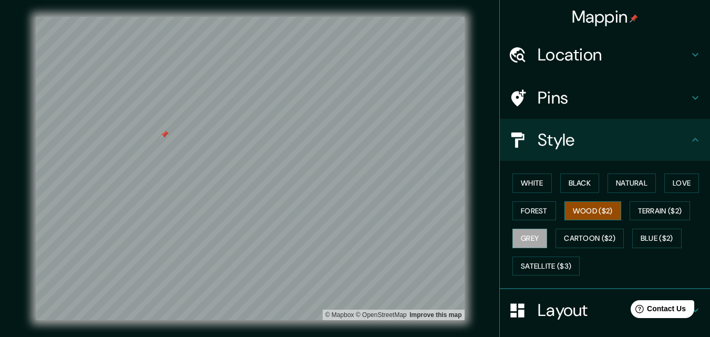
click at [564, 210] on button "Wood ($2)" at bounding box center [592, 210] width 57 height 19
click at [529, 210] on button "Forest" at bounding box center [534, 210] width 44 height 19
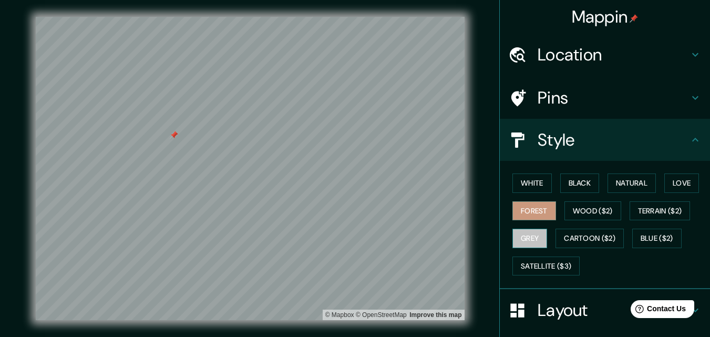
click at [522, 235] on button "Grey" at bounding box center [529, 238] width 35 height 19
